Goal: Communication & Community: Answer question/provide support

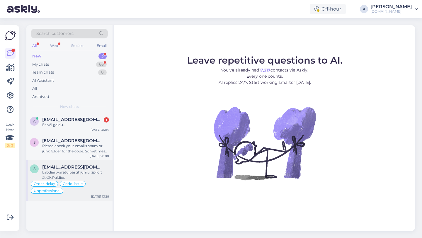
click at [78, 168] on span "[EMAIL_ADDRESS][DOMAIN_NAME]" at bounding box center [72, 167] width 61 height 5
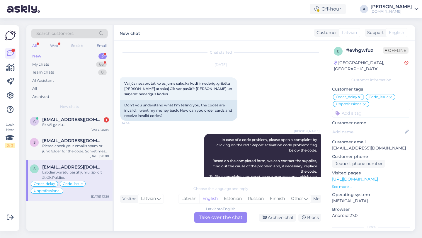
scroll to position [4525, 0]
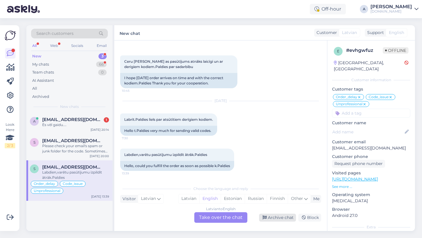
click at [285, 219] on div "Archive chat" at bounding box center [277, 218] width 37 height 8
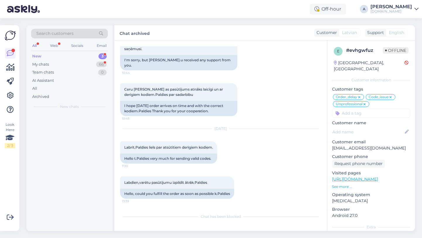
scroll to position [4497, 0]
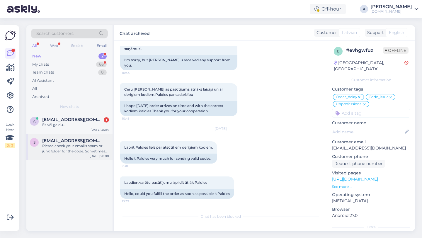
click at [88, 147] on div "Please check your email's spam or junk folder for the code. Sometimes emails en…" at bounding box center [75, 148] width 67 height 11
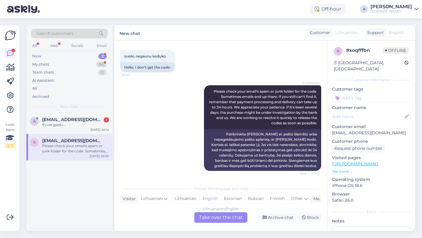
scroll to position [0, 0]
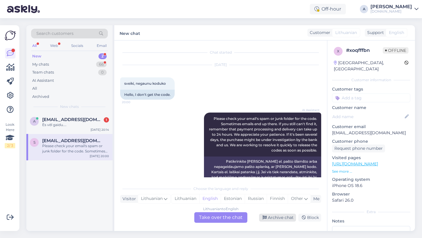
click at [274, 217] on div "Archive chat" at bounding box center [277, 218] width 37 height 8
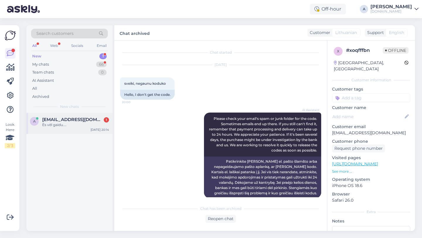
click at [71, 126] on div "Es vēl gaidu...." at bounding box center [75, 124] width 67 height 5
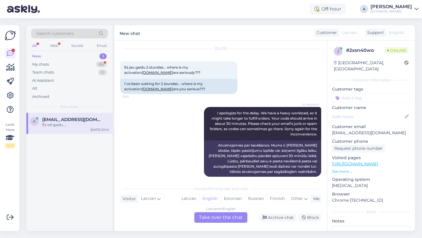
scroll to position [57, 0]
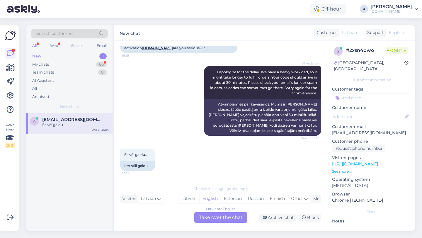
click at [222, 219] on div "Latvian to English Take over the chat" at bounding box center [220, 217] width 53 height 11
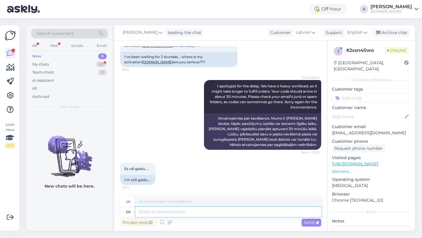
click at [205, 214] on textarea at bounding box center [229, 212] width 186 height 10
type textarea "Hey th"
type textarea "Hei"
type textarea "Hey there!"
type textarea "Sveiki!"
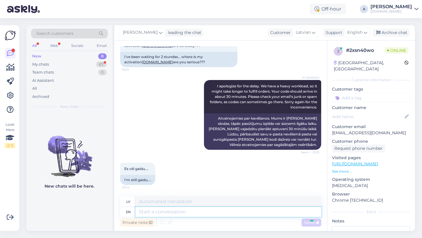
scroll to position [78, 0]
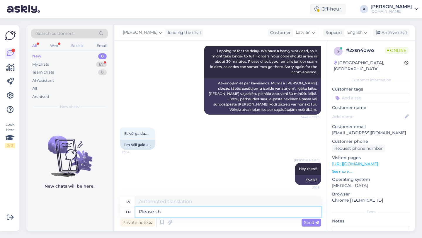
type textarea "Please sha"
type textarea "Lūdzu"
type textarea "Please share wi"
type textarea "Lūdzu, padalieties"
type textarea "Please share with me"
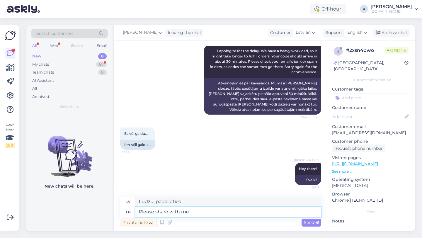
type textarea "Lūdzu, kopīgojiet ar"
type textarea "Please share with me yo"
type textarea "Lūdzu, padalieties ar mani"
type textarea "Please share with me your orde"
type textarea "Lūdzu, dalieties ar [PERSON_NAME]"
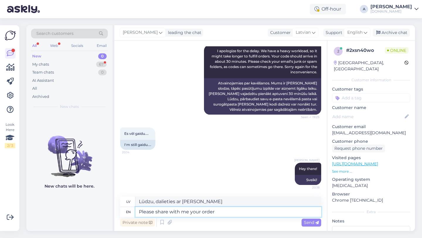
type textarea "Please share with me your order"
type textarea "Lūdzu, dalieties ar [PERSON_NAME] pasūtījumā"
type textarea "Please share with me your order number."
type textarea "Lūdzu, padalieties ar mani ar savu pasūtījuma numuru."
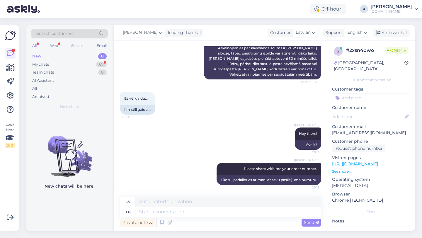
click at [355, 96] on div "2 # 2xsn40wo Online [GEOGRAPHIC_DATA], Riga Customer information Customer tags …" at bounding box center [372, 163] width 88 height 247
click at [354, 94] on input at bounding box center [371, 98] width 78 height 9
type input "orde"
click at [364, 111] on div "Order_delay" at bounding box center [371, 113] width 78 height 16
click at [364, 111] on div "Order_delay" at bounding box center [371, 114] width 27 height 6
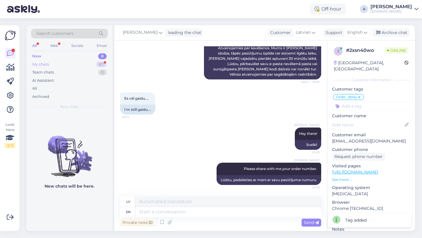
click at [102, 61] on div "My chats 67" at bounding box center [69, 64] width 77 height 8
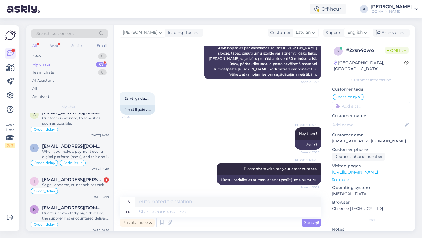
scroll to position [457, 0]
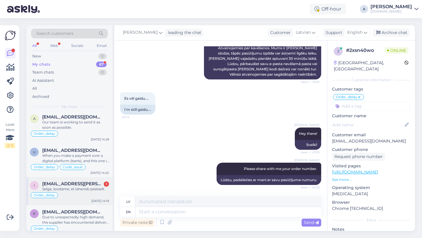
click at [87, 190] on div "Selge, loodame, et laheneb peatselt." at bounding box center [75, 189] width 67 height 5
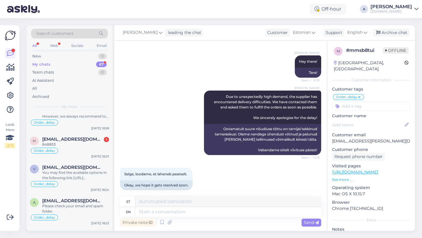
scroll to position [143, 0]
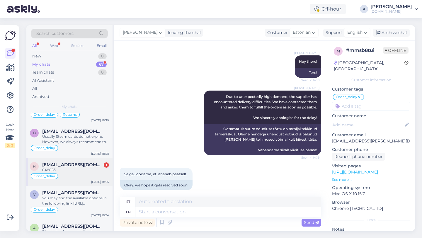
click at [82, 166] on span "[EMAIL_ADDRESS][DOMAIN_NAME]" at bounding box center [72, 164] width 61 height 5
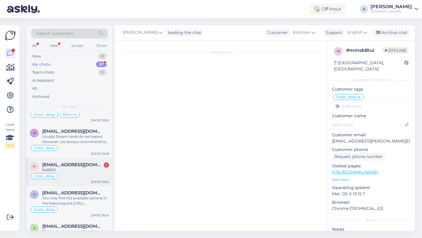
scroll to position [298, 0]
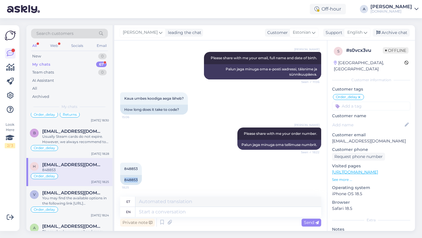
drag, startPoint x: 138, startPoint y: 179, endPoint x: 118, endPoint y: 179, distance: 19.9
click at [118, 179] on div "Chat started [DATE] Tere! 10:39 Hello! AI Assistant Hello, how can we assist yo…" at bounding box center [220, 135] width 213 height 191
copy div "848853"
click at [174, 209] on textarea at bounding box center [229, 212] width 186 height 10
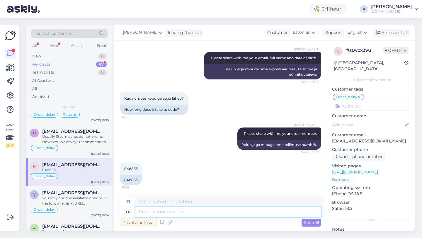
paste textarea "Due to unexpectedly high demand, the supplier has encountered delivery difficul…"
type textarea "Due to unexpectedly high demand, the supplier has encountered delivery difficul…"
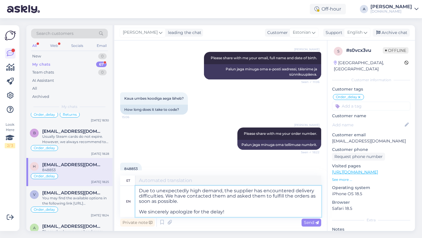
type textarea "Ootamatult suure nõudluse tõttu on tarnijal tekkinud tarneraskusi. Oleme nendeg…"
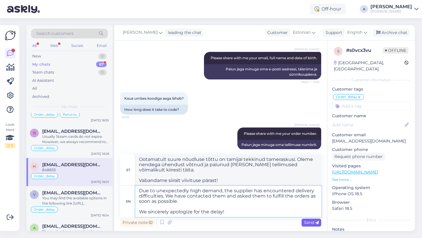
type textarea "Due to unexpectedly high demand, the supplier has encountered delivery difficul…"
click at [308, 223] on span "Send" at bounding box center [311, 222] width 15 height 5
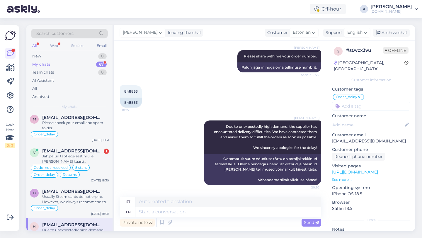
scroll to position [77, 0]
click at [77, 156] on div "Jah,palun taotlege,sest mul ei [PERSON_NAME] kaarti [PERSON_NAME]." at bounding box center [75, 159] width 67 height 11
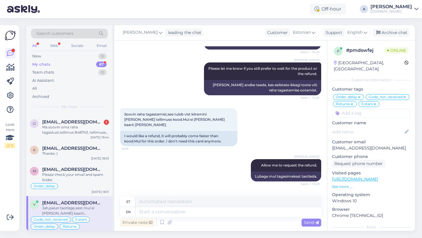
scroll to position [0, 0]
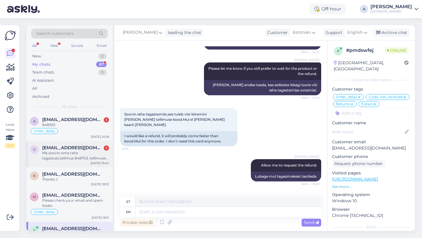
click at [84, 157] on div "Ma soovin oma raha tagastust,tellimus 848743, tellimusest on möödunud üle 12 tu…" at bounding box center [75, 155] width 67 height 11
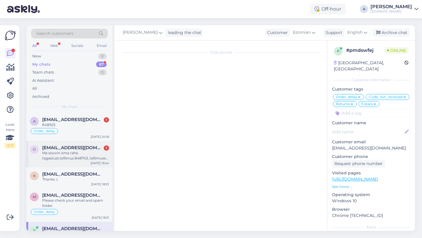
scroll to position [780, 0]
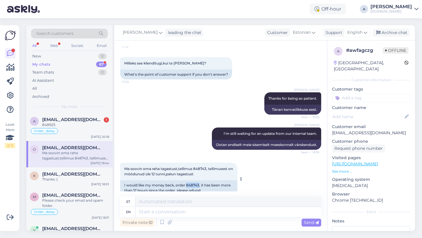
drag, startPoint x: 199, startPoint y: 174, endPoint x: 187, endPoint y: 175, distance: 12.9
click at [187, 180] on div "I would like my money back, order 848743, it has been more than 12 hours since …" at bounding box center [178, 187] width 117 height 15
copy div "848743"
click at [197, 212] on textarea at bounding box center [229, 212] width 186 height 10
type textarea "Please"
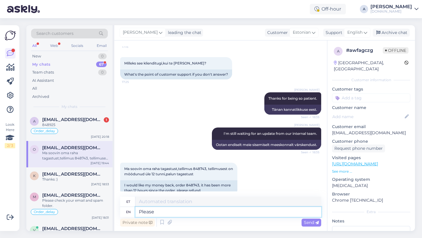
type textarea "Palun"
type textarea "Please note th"
type textarea "Palun pange tähele"
type textarea "Please note that"
type textarea "Palun arvestage, et"
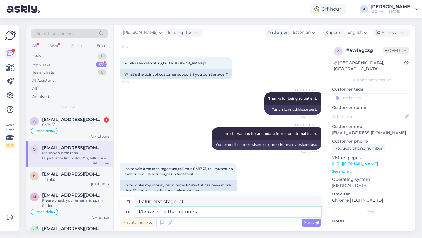
type textarea "Please note that refunds m"
type textarea "Palun arvestage, et tagasimaksed"
type textarea "Please note that refunds may"
type textarea "Palun arvestage, et tagasimaksed võivad"
type textarea "Please note that refunds may take"
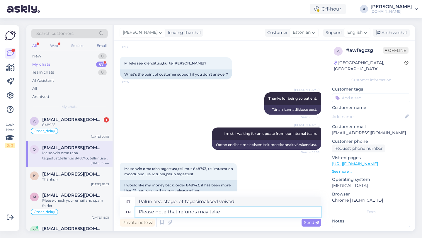
type textarea "Palun arvestage, et tagasimaksed võivad [PERSON_NAME] aega"
type textarea "Please note that refunds may take 3"
type textarea "Palun arvestage, et tagasimaksete tegemine võib [PERSON_NAME] 3"
type textarea "Please note that refunds may take 3 business d"
type textarea "[PERSON_NAME] arvestage, et tagasimaksete tegemine võib [PERSON_NAME] 3 tööpäeva"
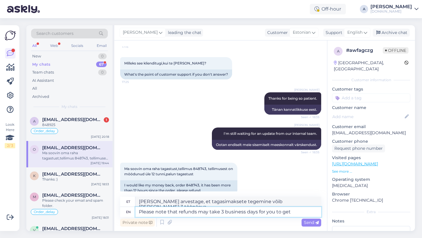
type textarea "Please note that refunds may take 3 business days for you to get"
type textarea "[PERSON_NAME] arvestage, et tagasimaksete saamine võib [PERSON_NAME] 3 tööpäeva"
type textarea "Please note that refunds may take 3 business days for you to get it back."
type textarea "Palun arvestage, et raha tagastamine võib [PERSON_NAME] 3 tööpäeva."
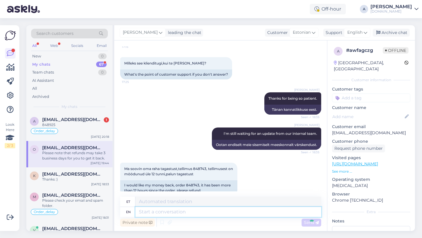
scroll to position [826, 0]
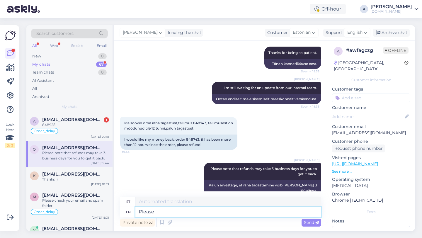
type textarea "Please l"
type textarea "Palun"
type textarea "Please let me"
type textarea "[PERSON_NAME]"
type textarea "Please let me k"
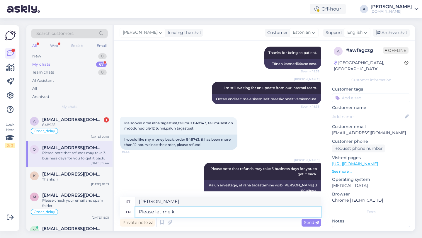
type textarea "Palun lubage mul"
type textarea "Please let me know"
type textarea "[PERSON_NAME] andke mulle teada"
type textarea "Please let me know if yo"
type textarea "[PERSON_NAME] andke mulle teada, kui"
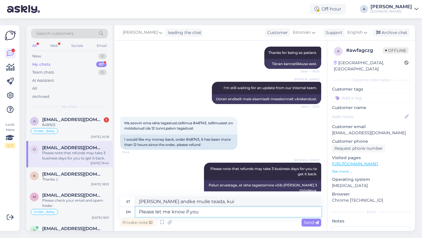
type textarea "Please let me know if you"
type textarea "[PERSON_NAME] andke mulle teada, kui te"
type textarea "Please let me know if you still"
type textarea "[PERSON_NAME] andke teada, kui te ikka veel"
type textarea "Please let me know if you per"
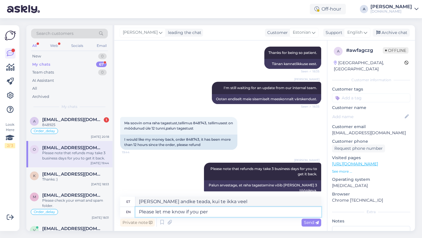
type textarea "[PERSON_NAME] andke mulle teada, kui te"
type textarea "Please let me know if you perfer to"
type textarea "[PERSON_NAME] andke teada, kui eelistate"
type textarea "Please let me know if you prefer to wait f"
type textarea "[PERSON_NAME] andke teada, kui eelistate oodata"
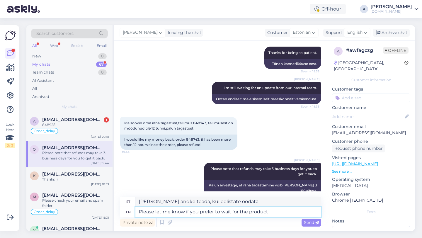
type textarea "Please let me know if you prefer to wait for the product"
type textarea "[PERSON_NAME] andke teada, kui eelistate tootega oodata"
type textarea "Please let me know if you prefer to wait for the product or"
type textarea "[PERSON_NAME] andke teada, kas eelistate tootega oodata või"
type textarea "Please let me know if you prefer to wait for the product or the re"
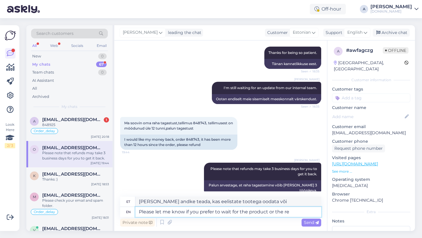
type textarea "[PERSON_NAME] andke teada, kas eelistate toodet oodata või"
type textarea "Please let me know if you prefer to wait for the product or the refund,"
type textarea "[PERSON_NAME] andke teada, kas eelistate oodata toote või raha tagastamise saab…"
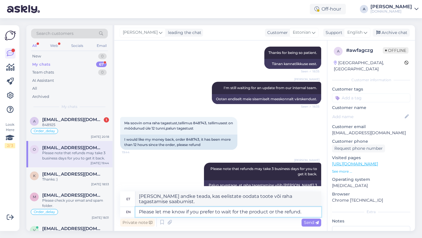
type textarea "Please let me know if you prefer to wait for the product or the refund."
type textarea "[PERSON_NAME] andke teada, kas eelistate oodata toote kättesaamist või raha tag…"
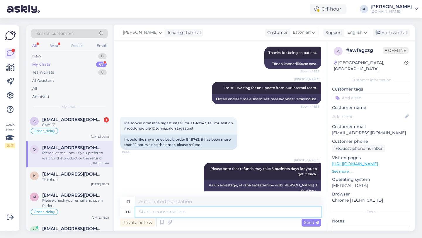
scroll to position [872, 0]
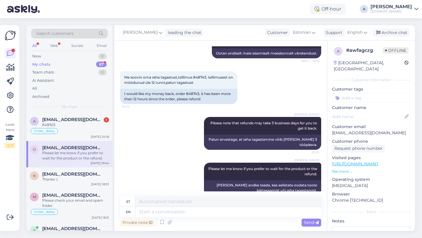
click at [355, 94] on input at bounding box center [371, 98] width 78 height 9
type input "ord"
click at [371, 112] on span "Order_delay" at bounding box center [371, 114] width 21 height 4
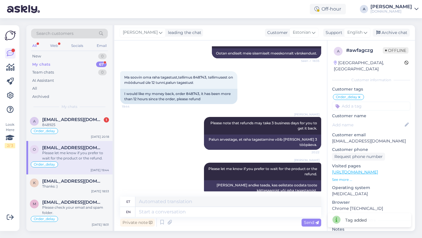
click at [362, 102] on input at bounding box center [371, 106] width 78 height 9
type input "re"
click at [353, 120] on span "Returns" at bounding box center [351, 122] width 14 height 4
click at [85, 131] on div "Order_delay" at bounding box center [69, 131] width 79 height 7
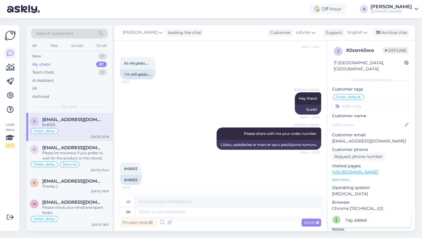
scroll to position [149, 0]
drag, startPoint x: 140, startPoint y: 180, endPoint x: 122, endPoint y: 180, distance: 17.9
click at [122, 180] on div "848925" at bounding box center [130, 180] width 21 height 10
copy div "848925"
click at [163, 213] on textarea at bounding box center [229, 212] width 186 height 10
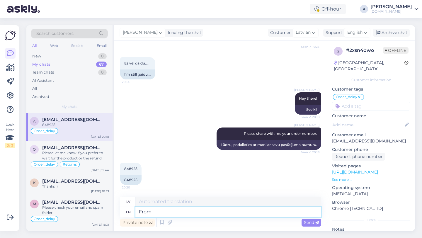
type textarea "From"
type textarea "No"
type textarea "From what"
type textarea "No kā"
type textarea "From what i c"
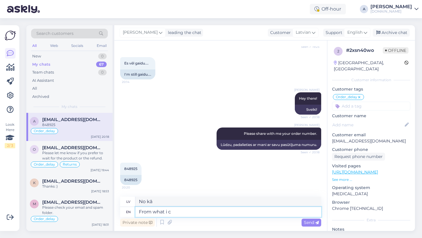
type textarea "No tā, ko es"
type textarea "From what i can"
type textarea "No tā, ko es varu"
type textarea "From what i"
type textarea "No tā, ko es"
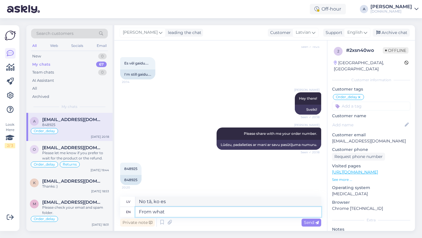
type textarea "From what i"
type textarea "No kā"
type textarea "From what i"
type textarea "No tā, ko es"
type textarea "From what"
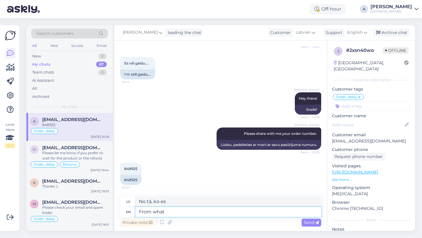
type textarea "No kā"
type textarea "From what i"
type textarea "No tā, ko es"
type textarea "From what I"
type textarea "No tā, ko es"
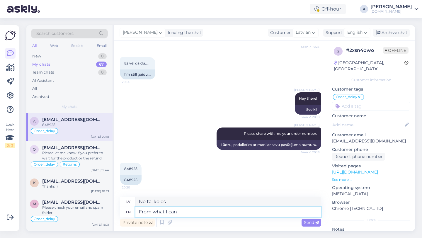
type textarea "From what I can s"
type textarea "No tā, ko es varu"
type textarea "From what I can see in"
type textarea "No tā, ko es redzu"
type textarea "From what I can see internally"
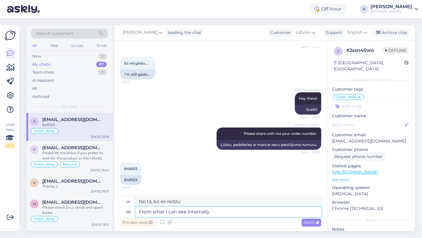
type textarea "No tā, ko es redzu iekšēji"
type textarea "From what I can see internally,"
type textarea "No tā, ko es redzu iekšēji,"
type textarea "From what I can see internally, ever"
type textarea "No tā, ko es varu redzēt iekšēji, jebkad"
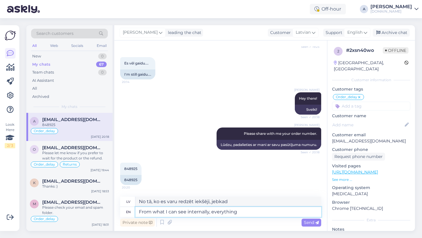
type textarea "From what I can see internally, everything l"
type textarea "No tā, ko es redzu iekšēji, viss"
type textarea "From what I can see internally, everything look"
type textarea "No tā, ko es redzu no iekšienes, viss izskatās"
type textarea "From what I can see internally, everything look good."
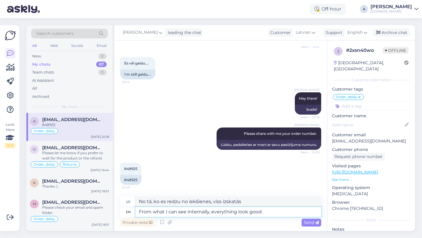
type textarea "No tā, ko redzu no iekšpuses, viss izskatās labi."
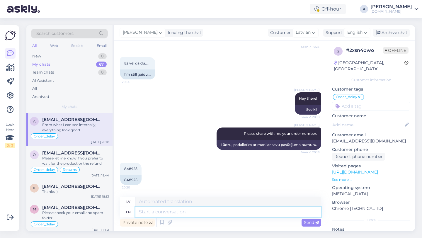
scroll to position [184, 0]
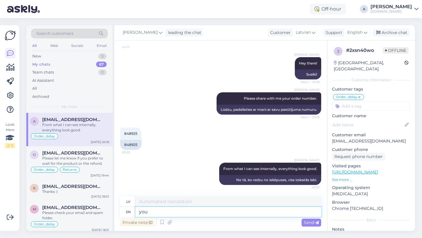
type textarea "you"
type textarea "tu"
type textarea "y"
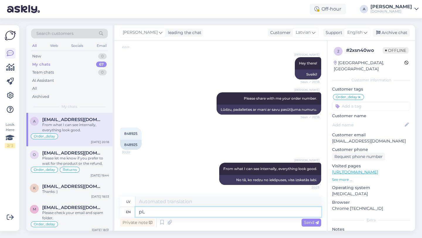
type textarea "p"
type textarea "Please"
type textarea "Lūdzu"
type textarea "Please be pat"
type textarea "Lūdzu, esiet"
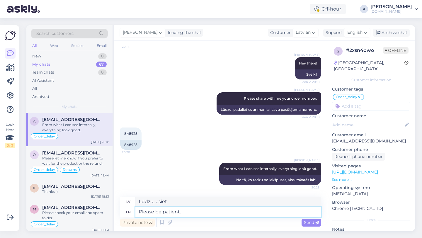
type textarea "Please be patient."
type textarea "Lūdzu, esiet pacietīgi."
type textarea "Please b"
type textarea "Lūdzu, esiet"
type textarea "Please"
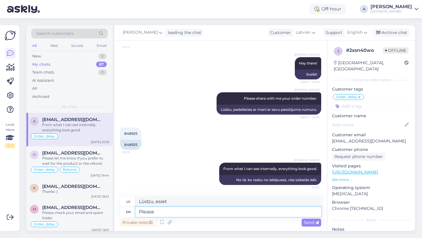
type textarea "Lūdzu"
type textarea "P"
type textarea "Our t"
type textarea "Mūsu"
type textarea "Our team"
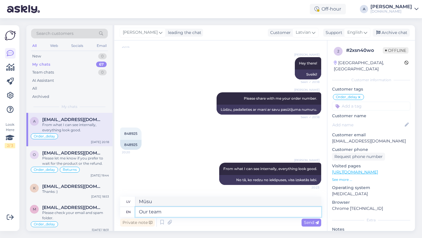
type textarea "Mūsu komanda"
type textarea "Our team is wo"
type textarea "Mūsu komanda ir"
type textarea "Our team is working to"
type textarea "Mūsu komanda strādā"
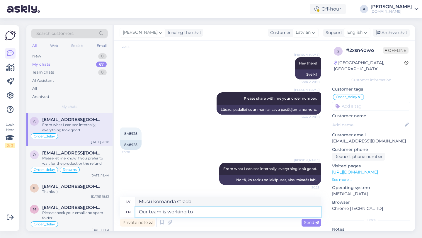
type textarea "Our team is working to s"
type textarea "Mūsu komanda strādā pie tā, lai"
type textarea "Our team is working to send"
type textarea "Mūsu komanda strādā pie nosūtīšanas"
type textarea "Our team is working to send i"
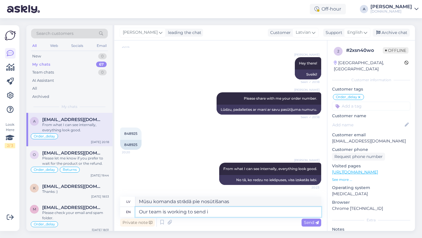
type textarea "Mūsu komanda strādā, lai nosūtītu man"
type textarea "Our team is working to send it"
type textarea "Mūsu komanda strādā pie tā nosūtīšanas"
type textarea "Our team is working to send it as so"
type textarea "Mūsu komanda strādā, lai to nosūtītu kā"
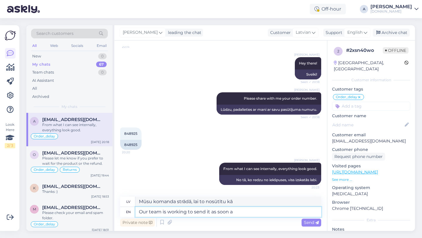
type textarea "Our team is working to send it as soon as"
type textarea "Mūsu komanda strādā, lai to nosūtītu pēc iespējas ātrāk"
type textarea "Our team is working to send it as soon as p"
type textarea "Mūsu komanda strādā, lai to nosūtītu, tiklīdz"
type textarea "Our team is working to send it as soon as possible."
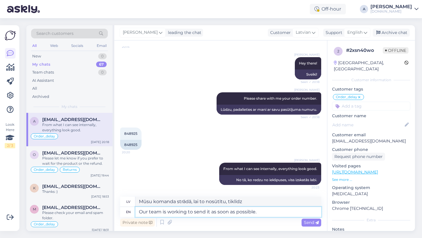
type textarea "Mūsu komanda strādā, lai to nosūtītu pēc iespējas ātrāk."
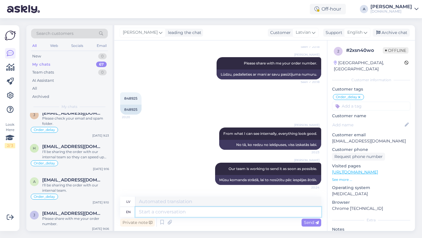
scroll to position [504, 0]
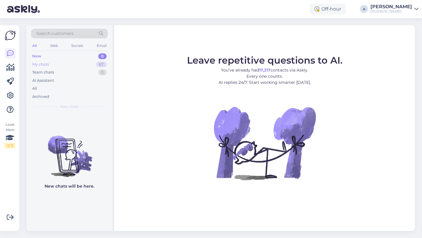
click at [87, 62] on div "My chats 67" at bounding box center [69, 64] width 77 height 8
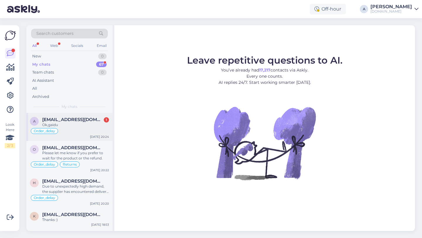
click at [70, 119] on span "[EMAIL_ADDRESS][DOMAIN_NAME]" at bounding box center [72, 119] width 61 height 5
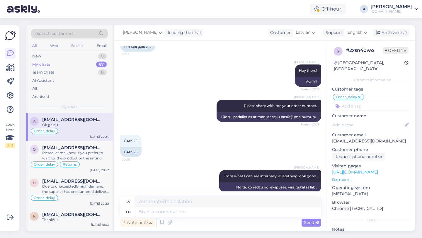
scroll to position [254, 0]
